Goal: Check status: Check status

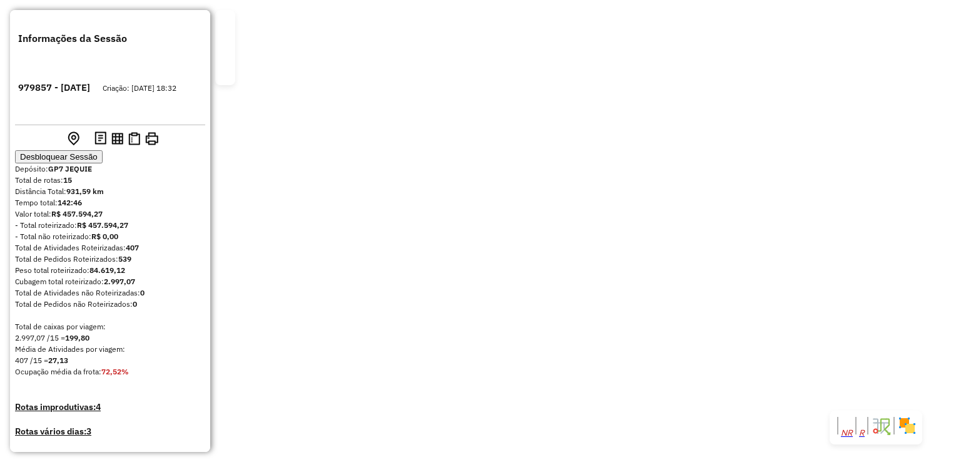
scroll to position [1325, 0]
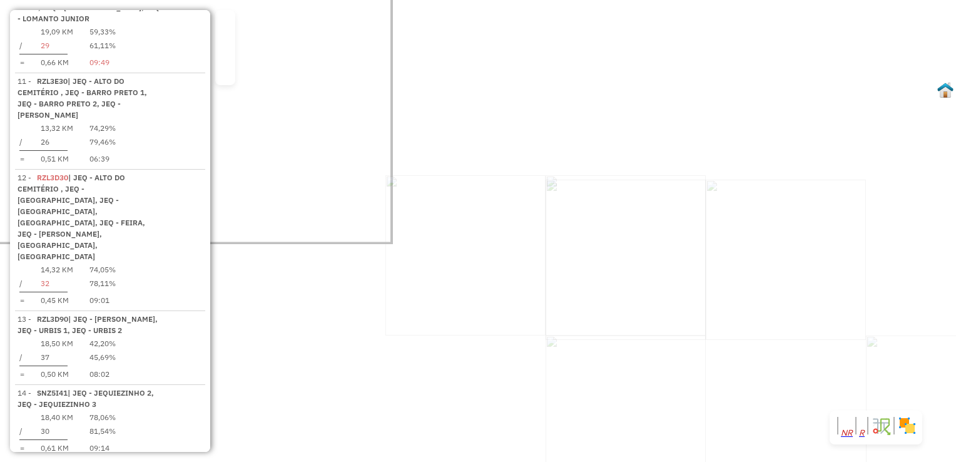
drag, startPoint x: 553, startPoint y: 271, endPoint x: 555, endPoint y: 295, distance: 23.8
click at [555, 295] on div "Janela de atendimento Grade de atendimento Capacidade Transportadoras Veículos …" at bounding box center [478, 231] width 956 height 462
click at [588, 314] on div "Janela de atendimento Grade de atendimento Capacidade Transportadoras Veículos …" at bounding box center [478, 231] width 956 height 462
drag, startPoint x: 598, startPoint y: 248, endPoint x: 596, endPoint y: 265, distance: 17.1
click at [598, 265] on div "Janela de atendimento Grade de atendimento Capacidade Transportadoras Veículos …" at bounding box center [478, 231] width 956 height 462
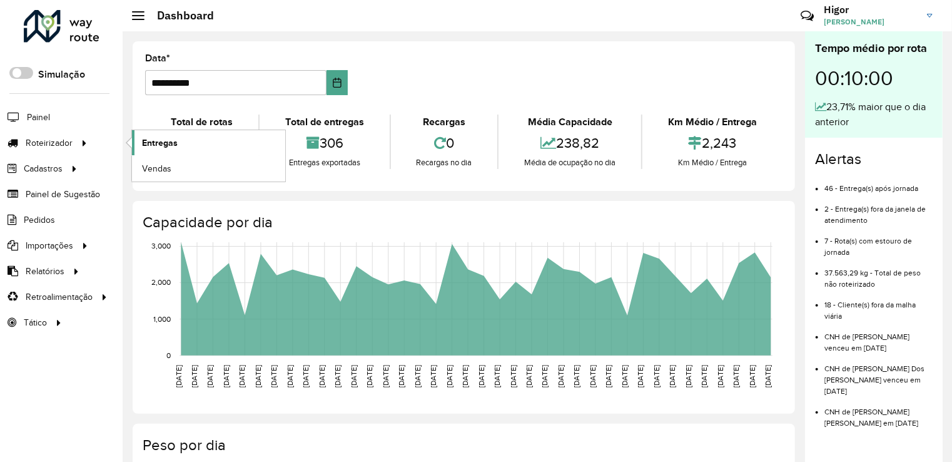
click at [148, 141] on span "Entregas" at bounding box center [160, 142] width 36 height 13
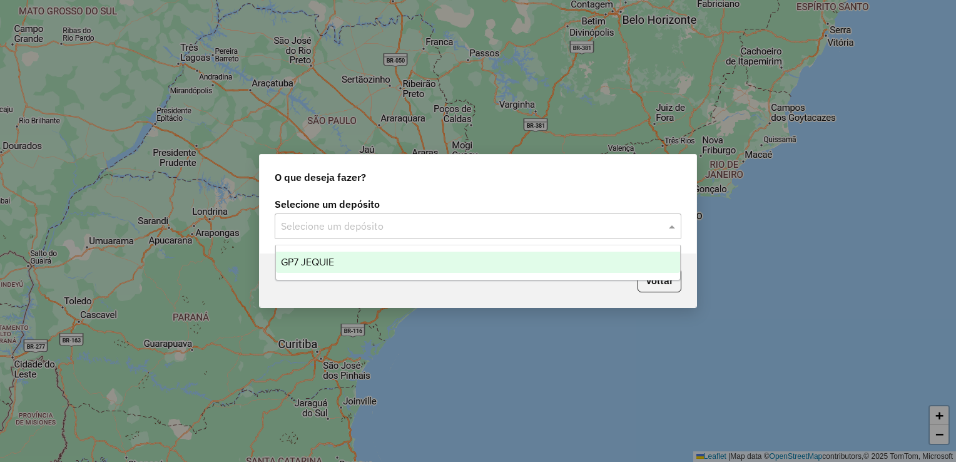
click at [525, 228] on input "text" at bounding box center [465, 226] width 369 height 15
click at [425, 263] on div "GP7 JEQUIE" at bounding box center [478, 261] width 405 height 21
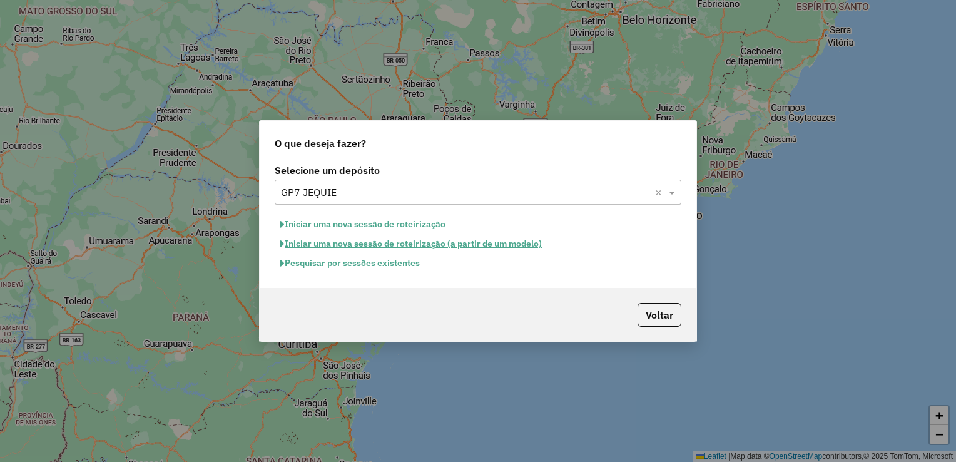
click at [408, 266] on button "Pesquisar por sessões existentes" at bounding box center [350, 262] width 151 height 19
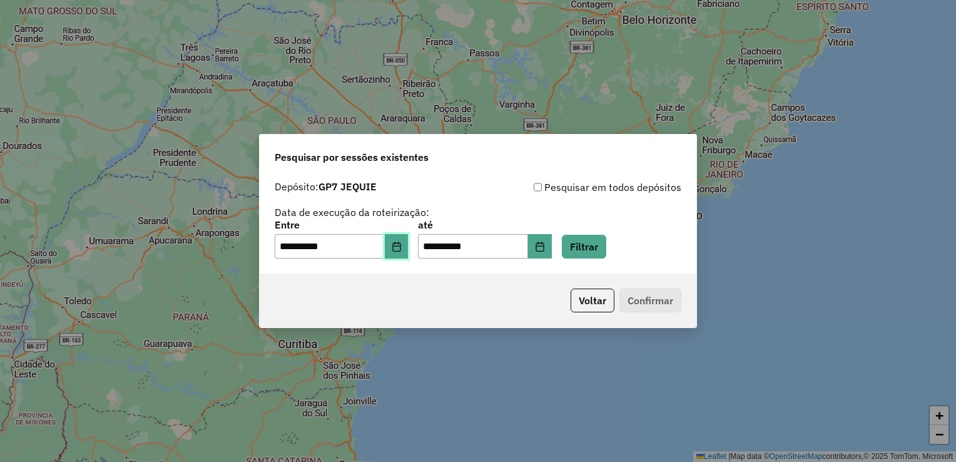
click at [408, 255] on button "Choose Date" at bounding box center [397, 246] width 24 height 25
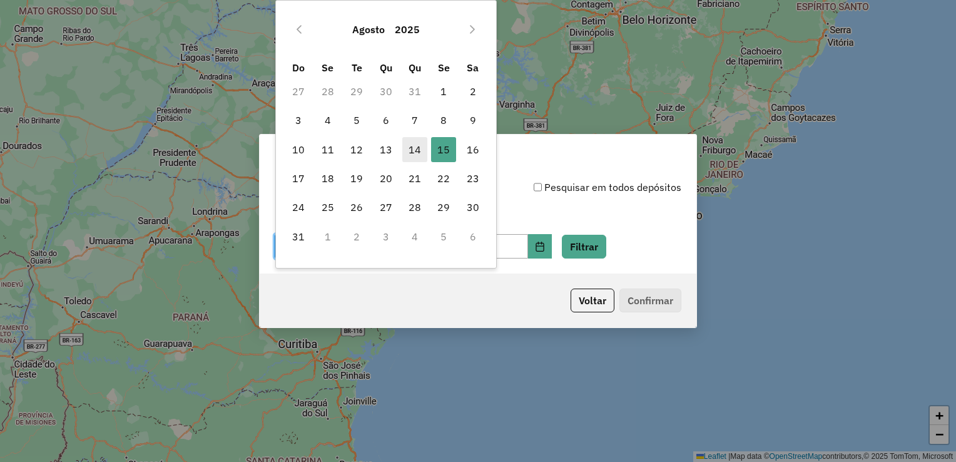
click at [413, 149] on span "14" at bounding box center [414, 149] width 25 height 25
type input "**********"
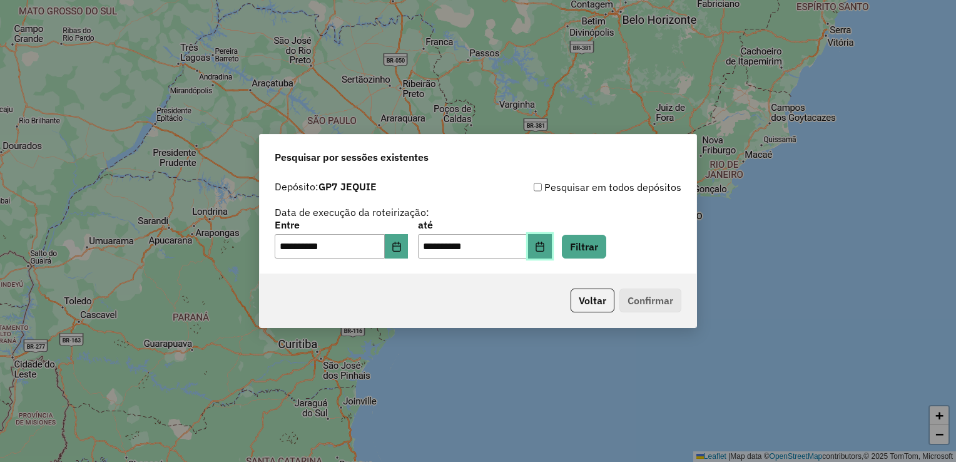
click at [544, 251] on icon "Choose Date" at bounding box center [539, 246] width 8 height 10
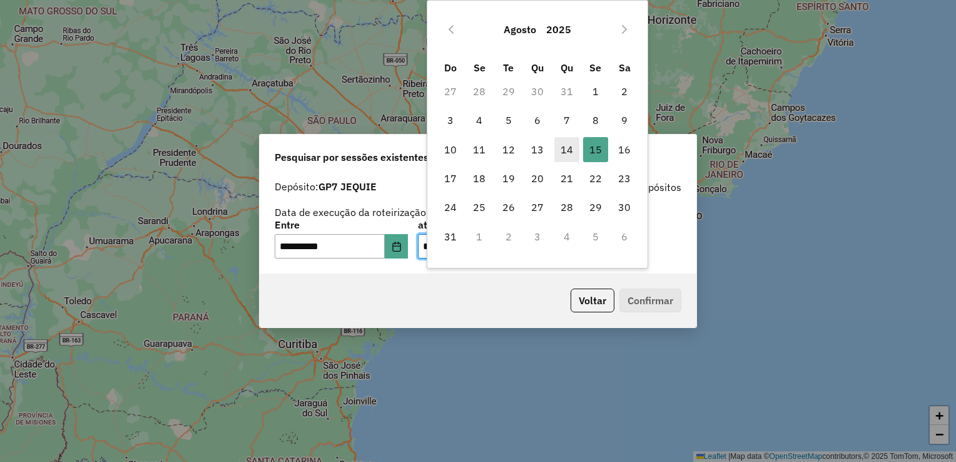
click at [567, 154] on span "14" at bounding box center [566, 149] width 25 height 25
type input "**********"
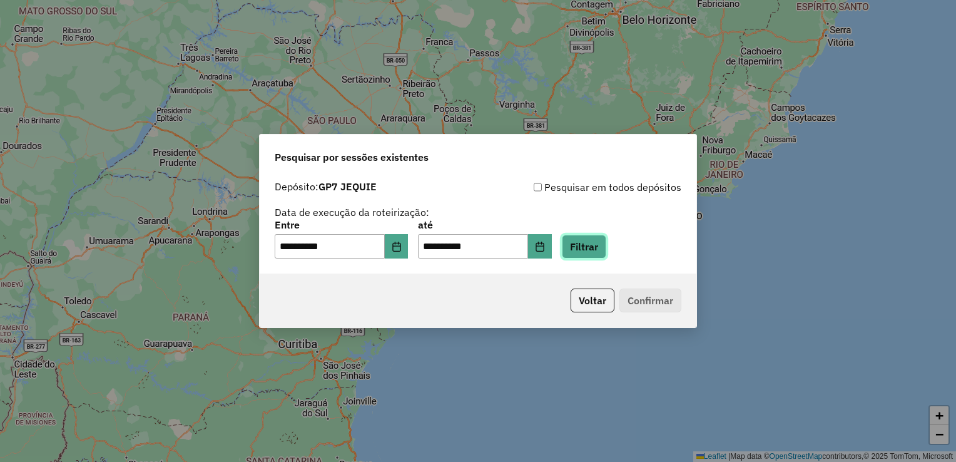
click at [601, 239] on button "Filtrar" at bounding box center [584, 247] width 44 height 24
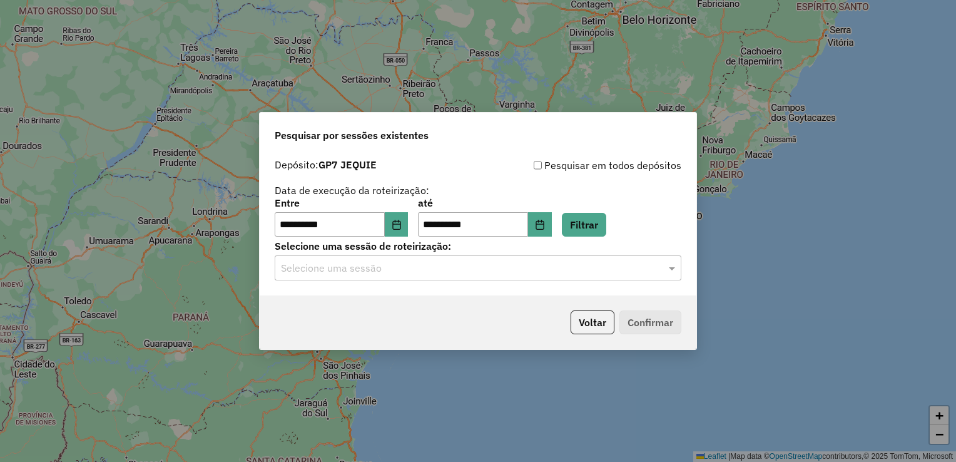
click at [606, 268] on input "text" at bounding box center [465, 268] width 369 height 15
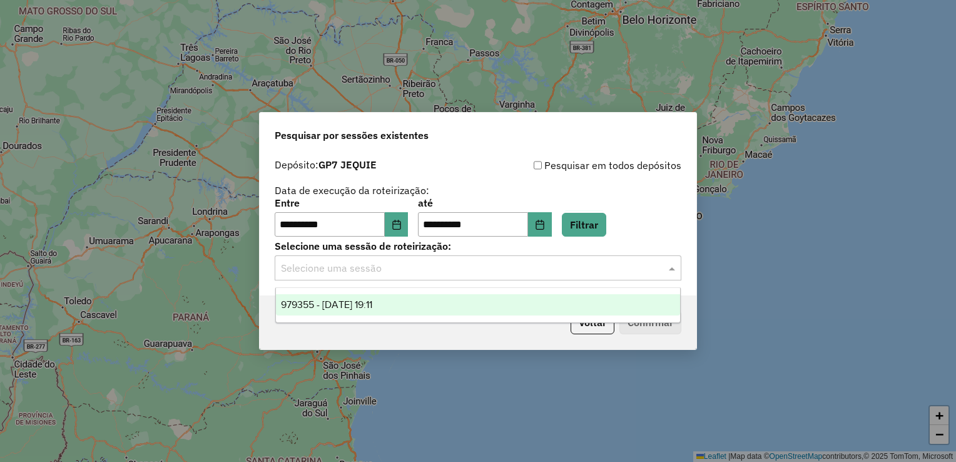
drag, startPoint x: 445, startPoint y: 304, endPoint x: 464, endPoint y: 303, distance: 18.8
click at [445, 304] on div "979355 - 14/08/2025 19:11" at bounding box center [478, 304] width 405 height 21
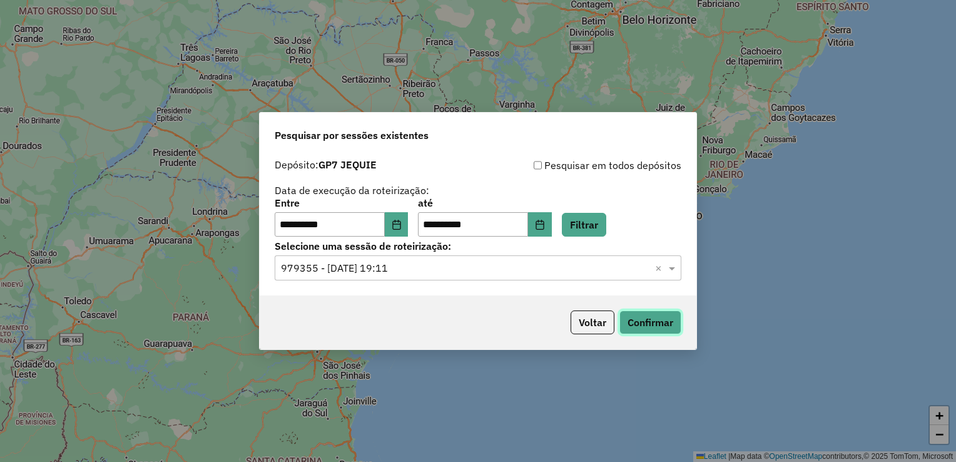
click at [646, 327] on button "Confirmar" at bounding box center [650, 322] width 62 height 24
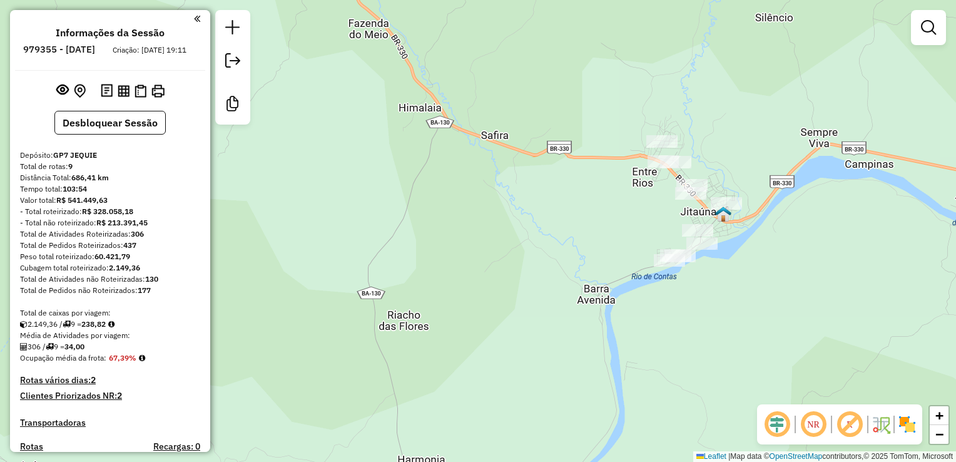
drag, startPoint x: 455, startPoint y: 328, endPoint x: 455, endPoint y: 349, distance: 21.3
click at [455, 349] on div "Janela de atendimento Grade de atendimento Capacidade Transportadoras Veículos …" at bounding box center [478, 231] width 956 height 462
